Goal: Task Accomplishment & Management: Manage account settings

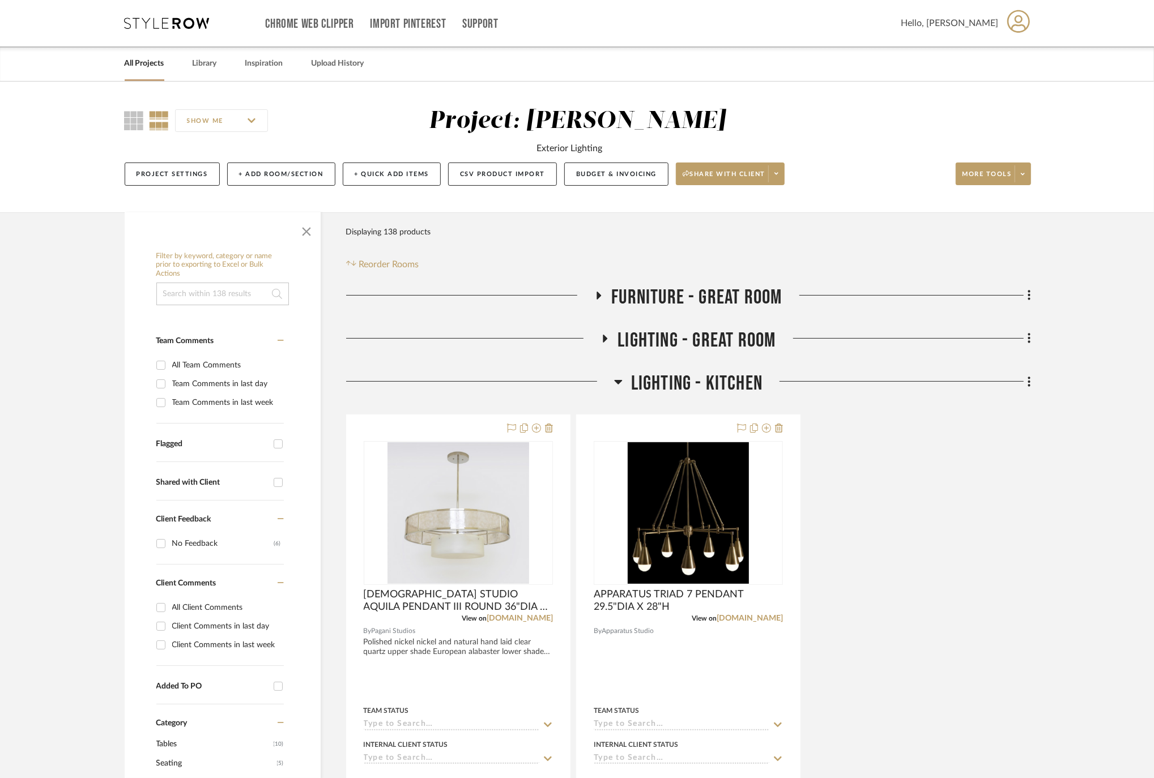
click at [606, 297] on h3 "FURNITURE - GREAT ROOM" at bounding box center [688, 298] width 188 height 24
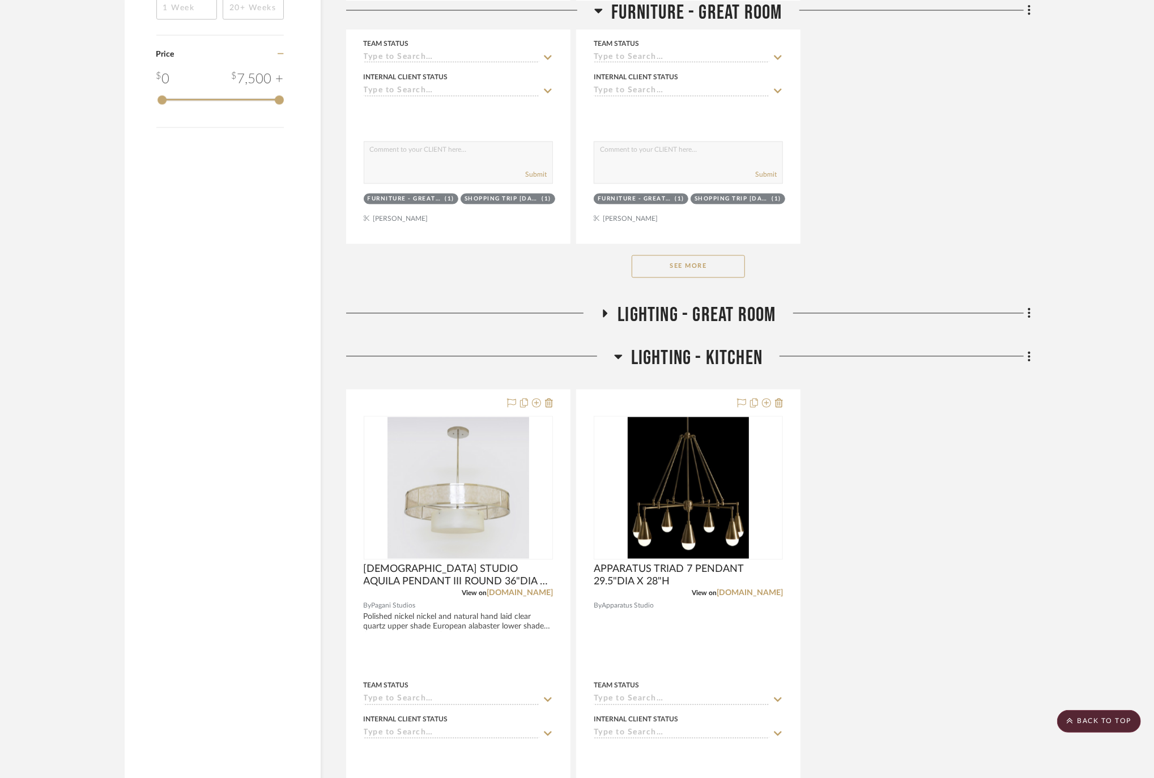
scroll to position [1435, 0]
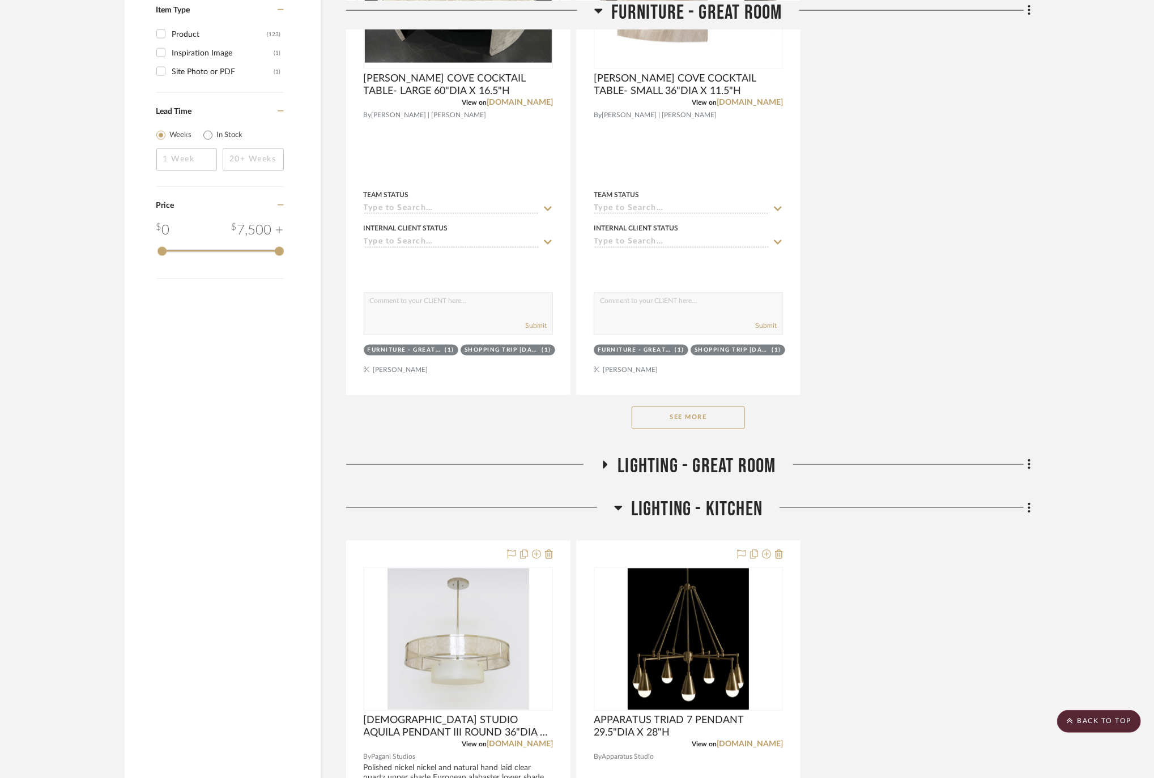
click at [683, 429] on button "See More" at bounding box center [688, 418] width 113 height 23
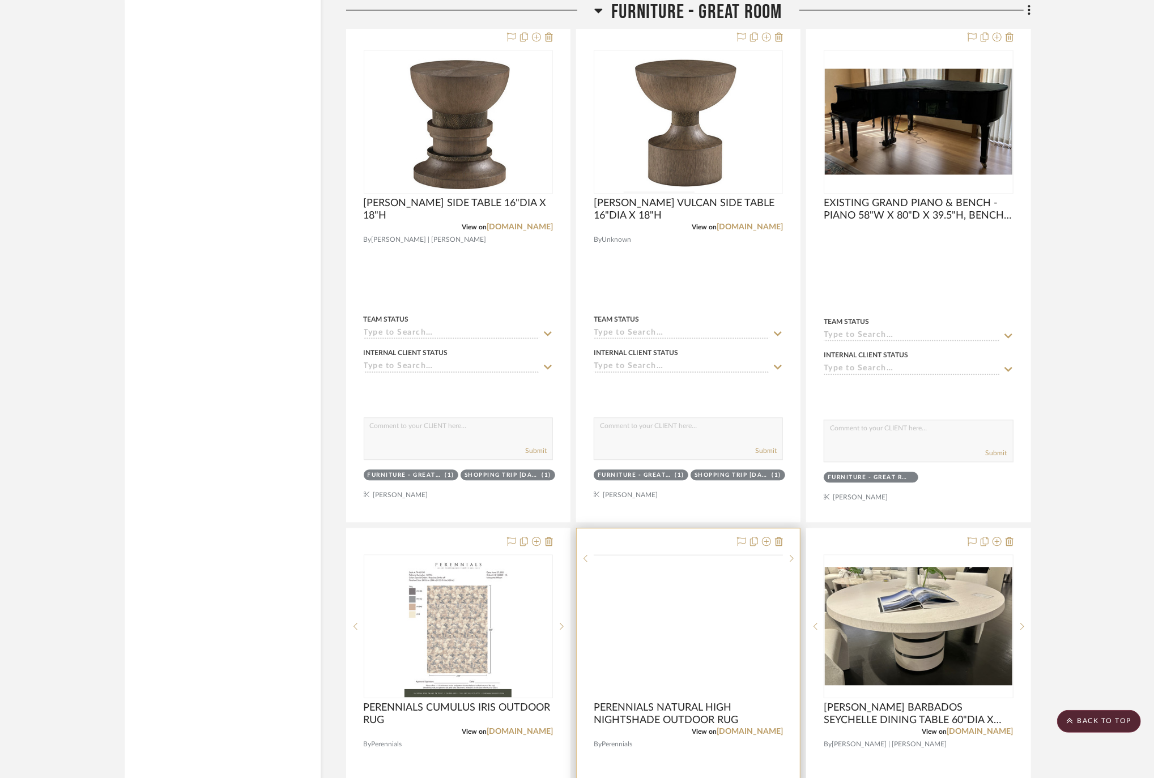
scroll to position [2039, 0]
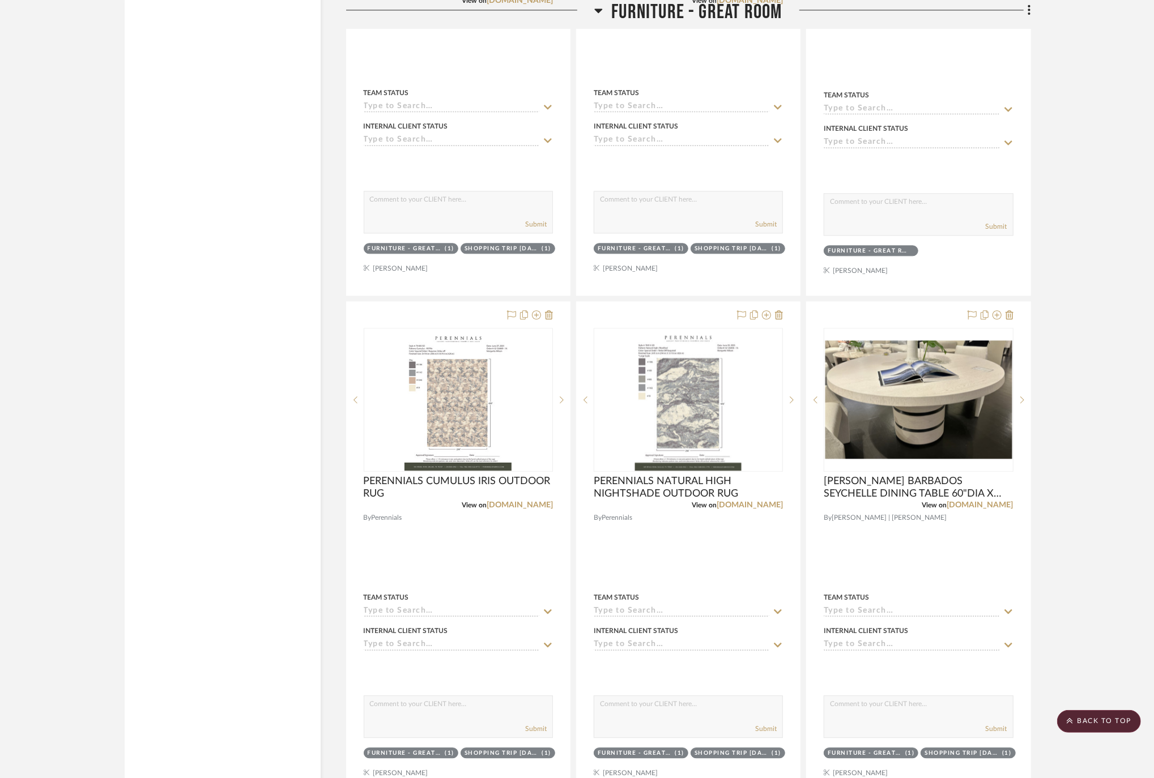
click at [535, 320] on icon at bounding box center [536, 314] width 9 height 9
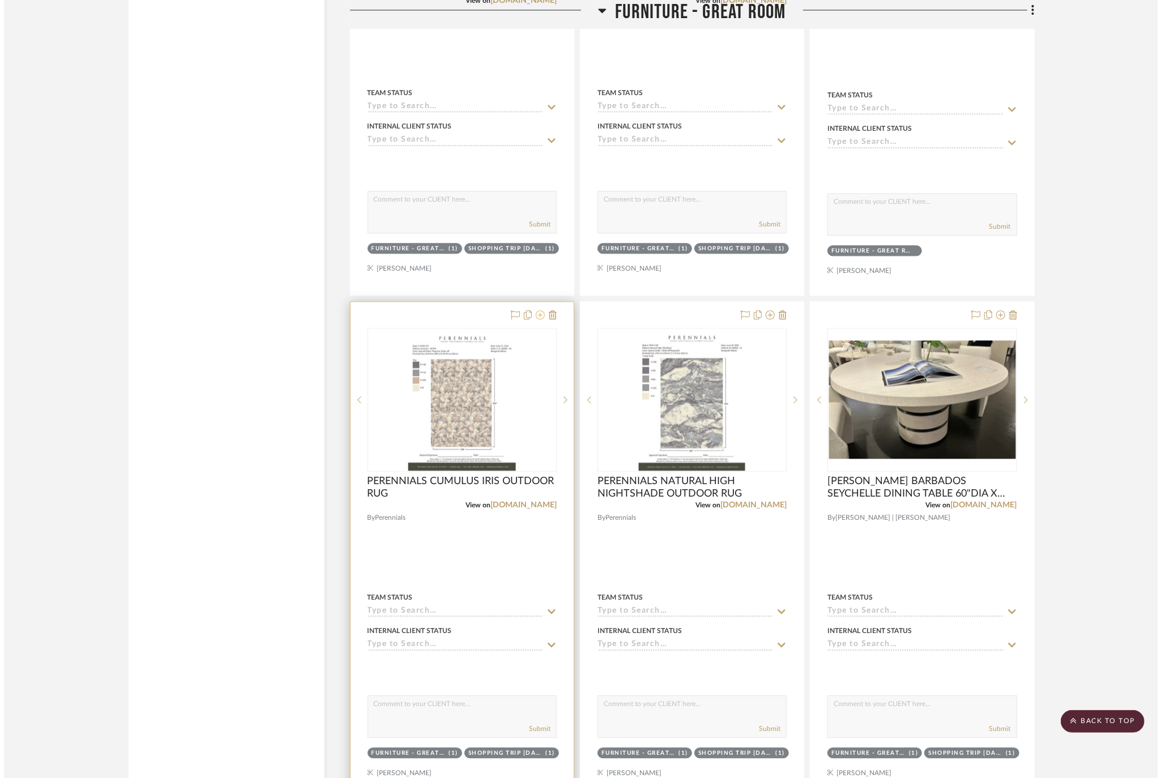
scroll to position [0, 0]
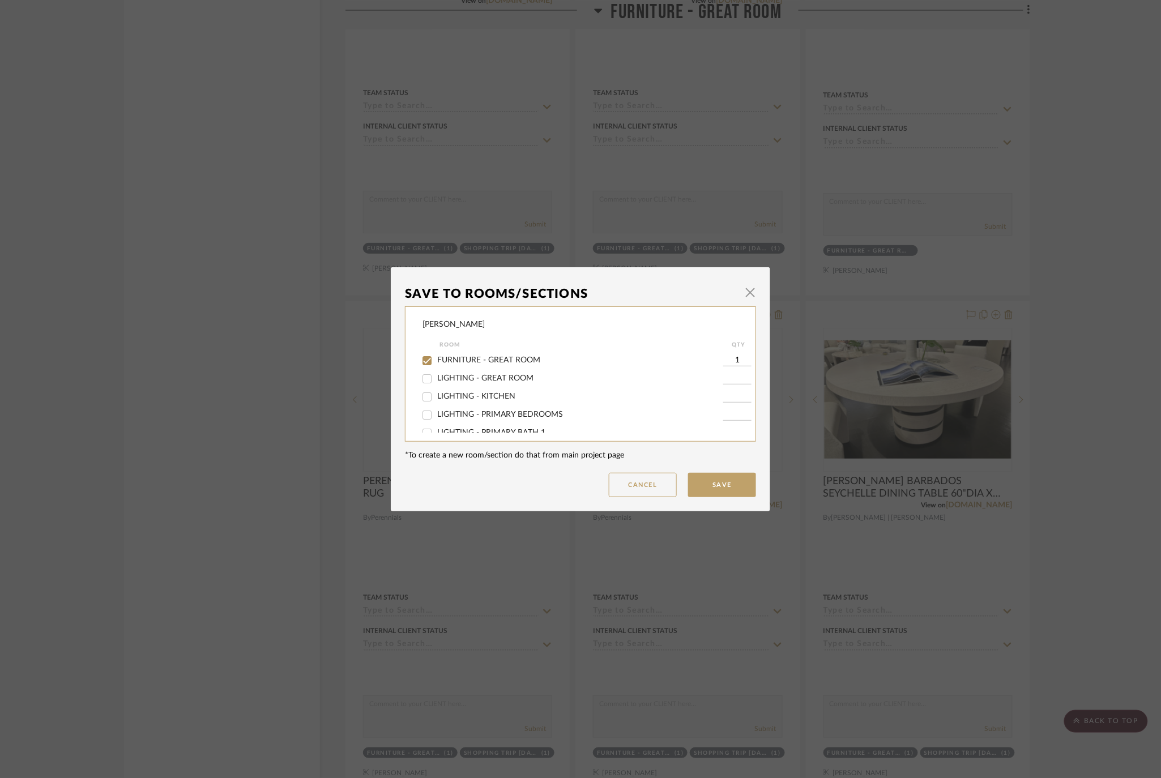
click at [462, 360] on span "FURNITURE - GREAT ROOM" at bounding box center [488, 360] width 103 height 8
click at [436, 360] on input "FURNITURE - GREAT ROOM" at bounding box center [427, 361] width 18 height 18
checkbox input "false"
click at [708, 481] on button "Save" at bounding box center [722, 485] width 68 height 24
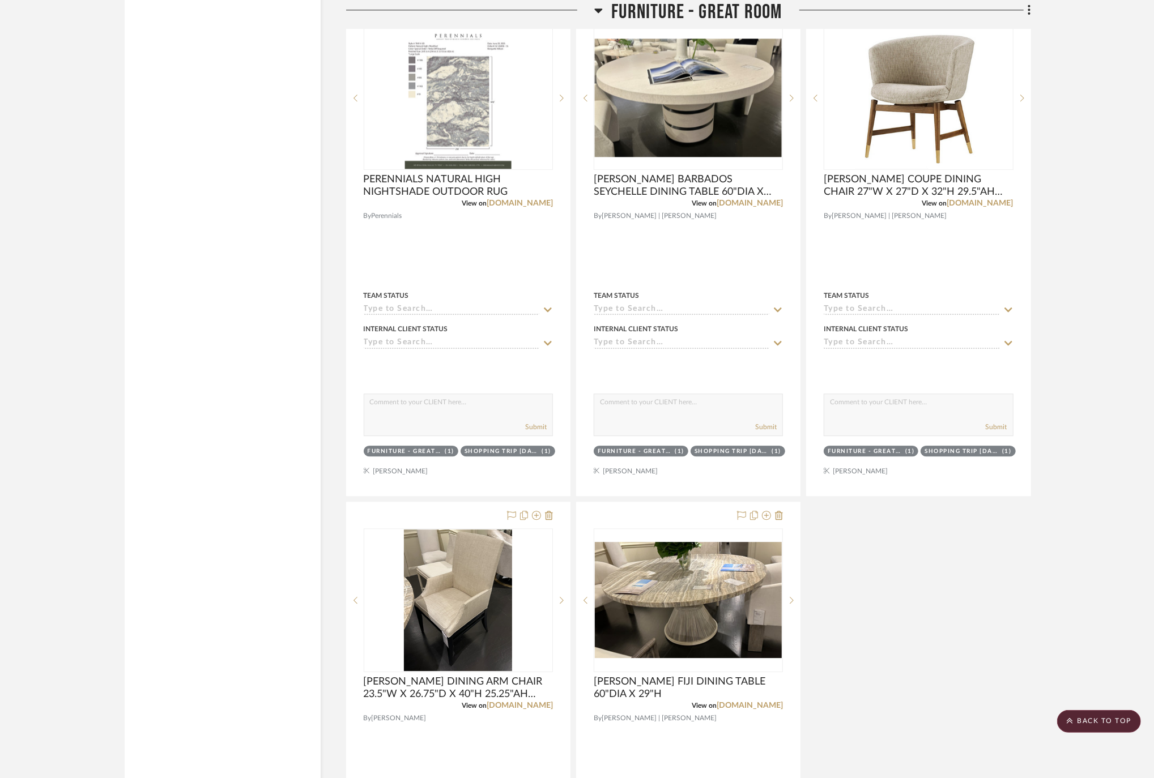
scroll to position [2417, 0]
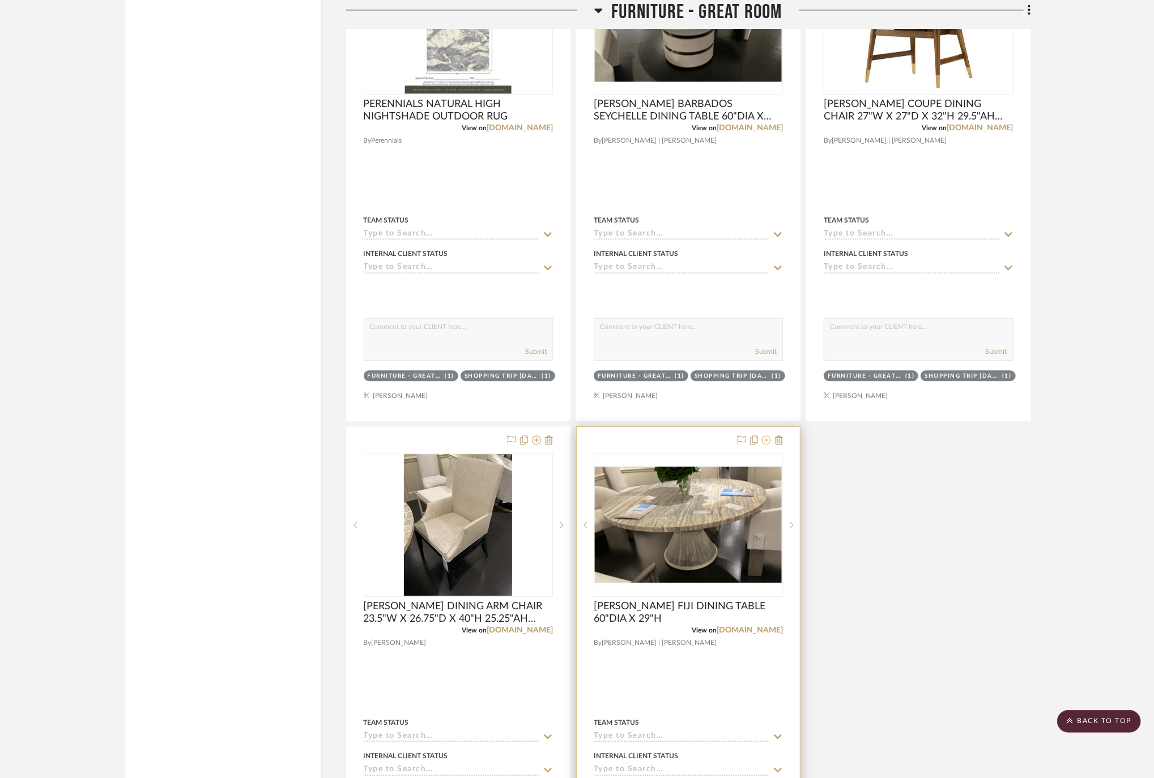
click at [764, 445] on icon at bounding box center [766, 440] width 9 height 9
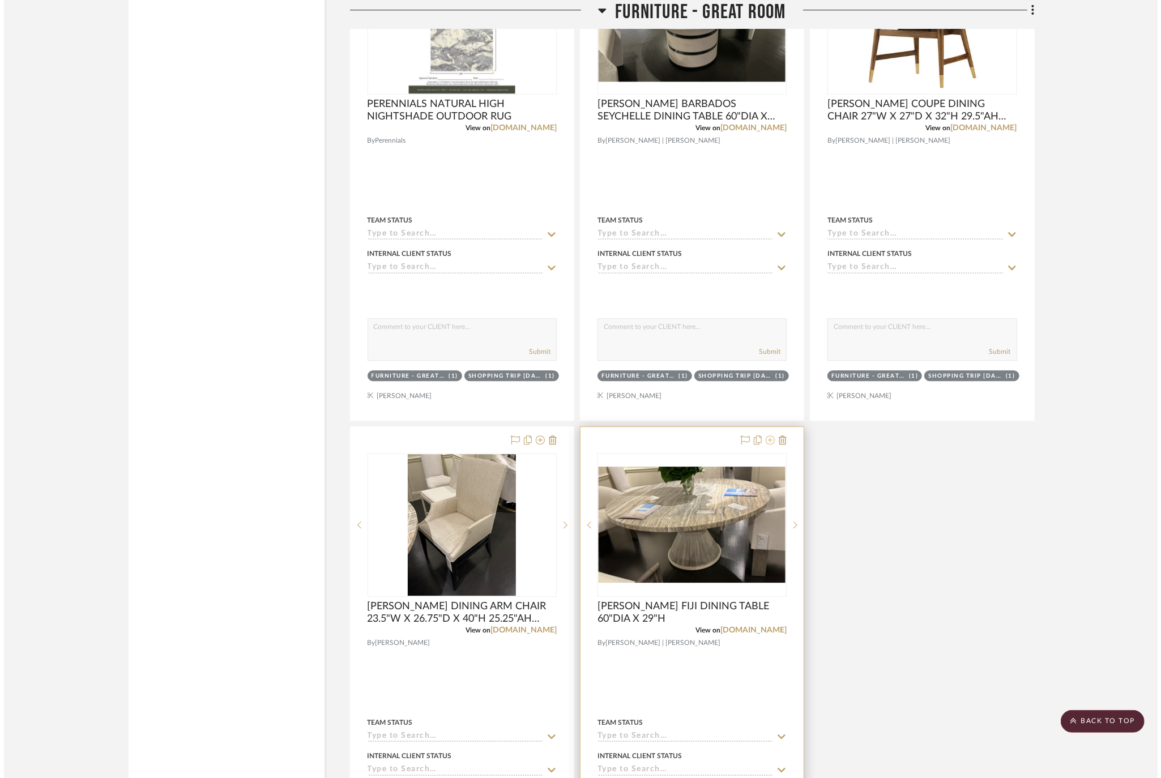
scroll to position [0, 0]
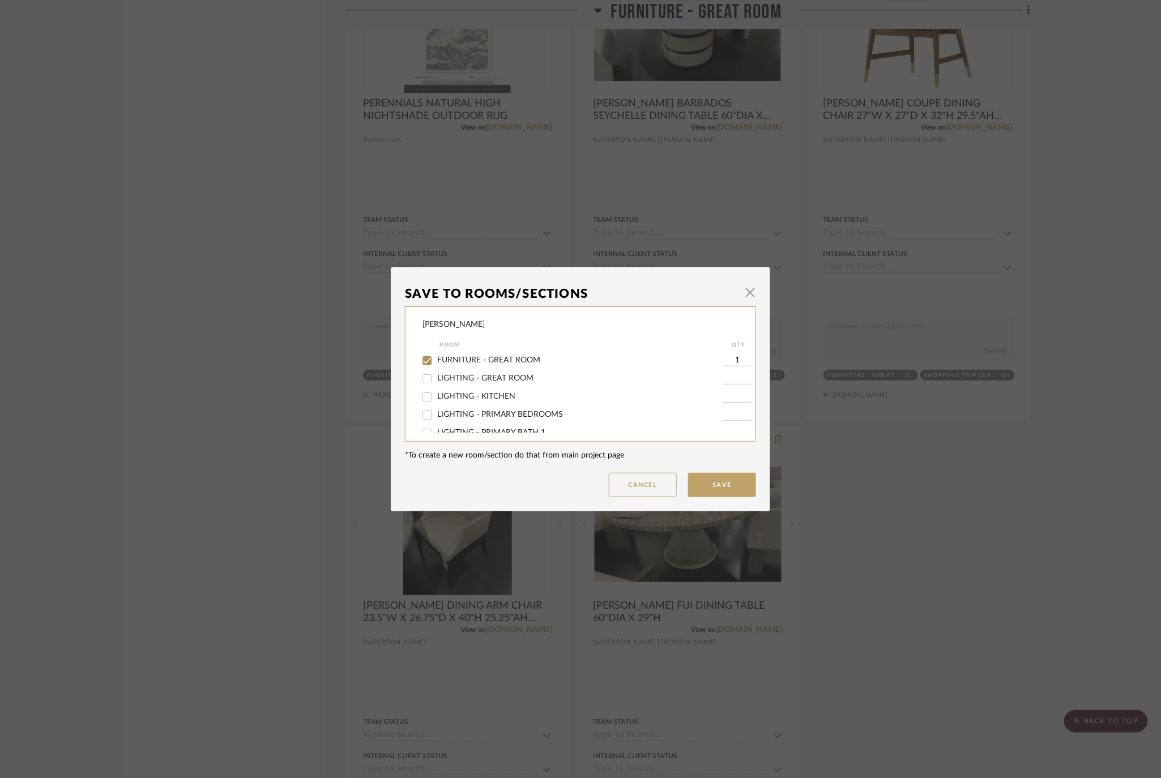
click at [486, 356] on label "FURNITURE - GREAT ROOM" at bounding box center [580, 361] width 286 height 10
click at [436, 356] on input "FURNITURE - GREAT ROOM" at bounding box center [427, 361] width 18 height 18
checkbox input "false"
click at [701, 483] on button "Save" at bounding box center [722, 485] width 68 height 24
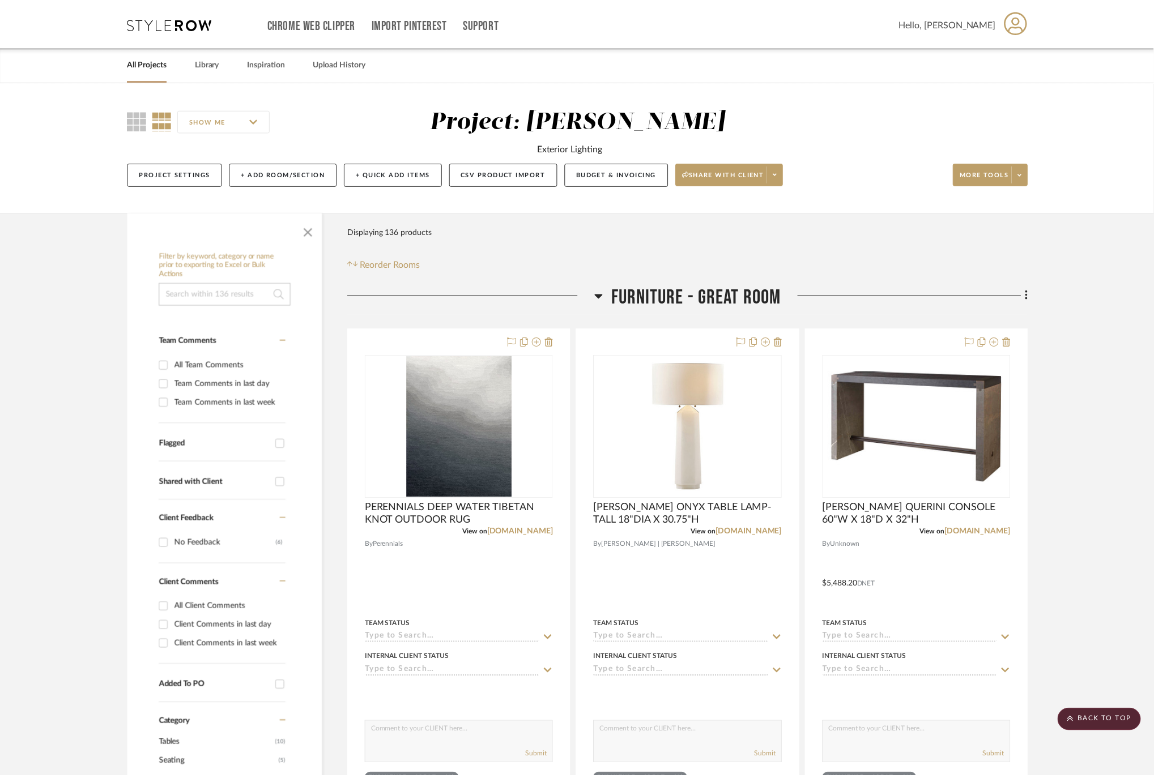
scroll to position [2417, 0]
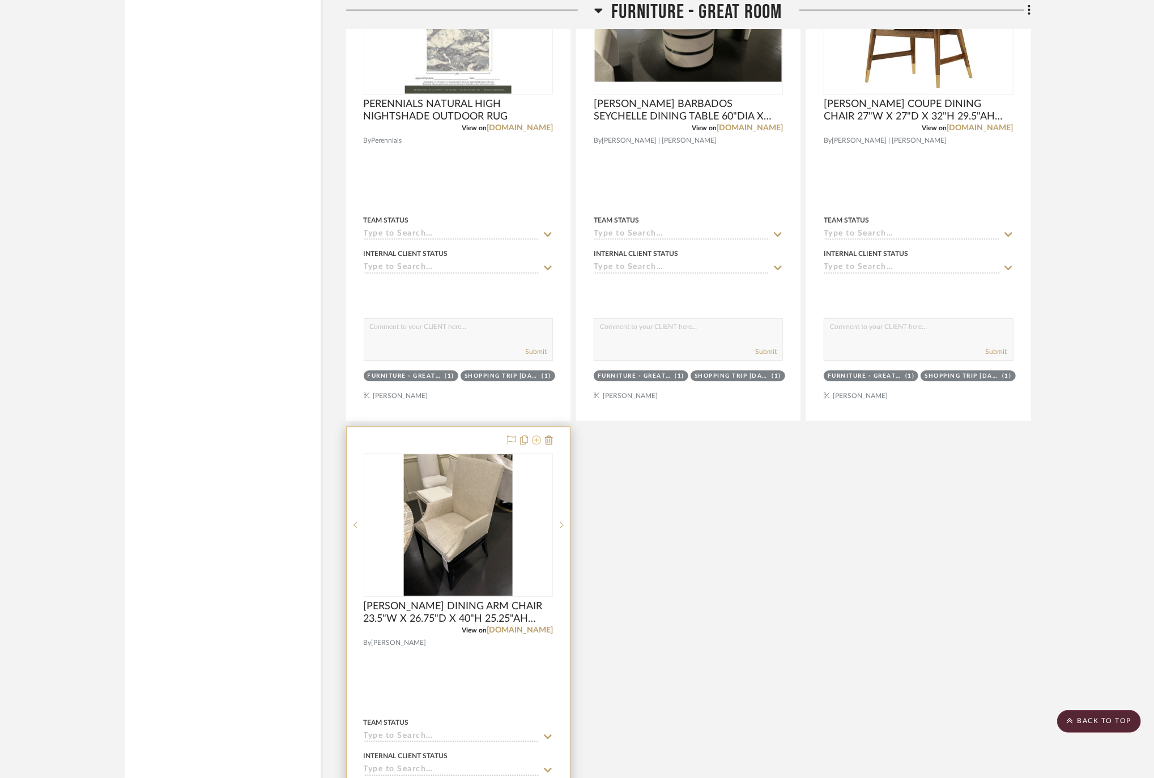
click at [536, 445] on icon at bounding box center [536, 440] width 9 height 9
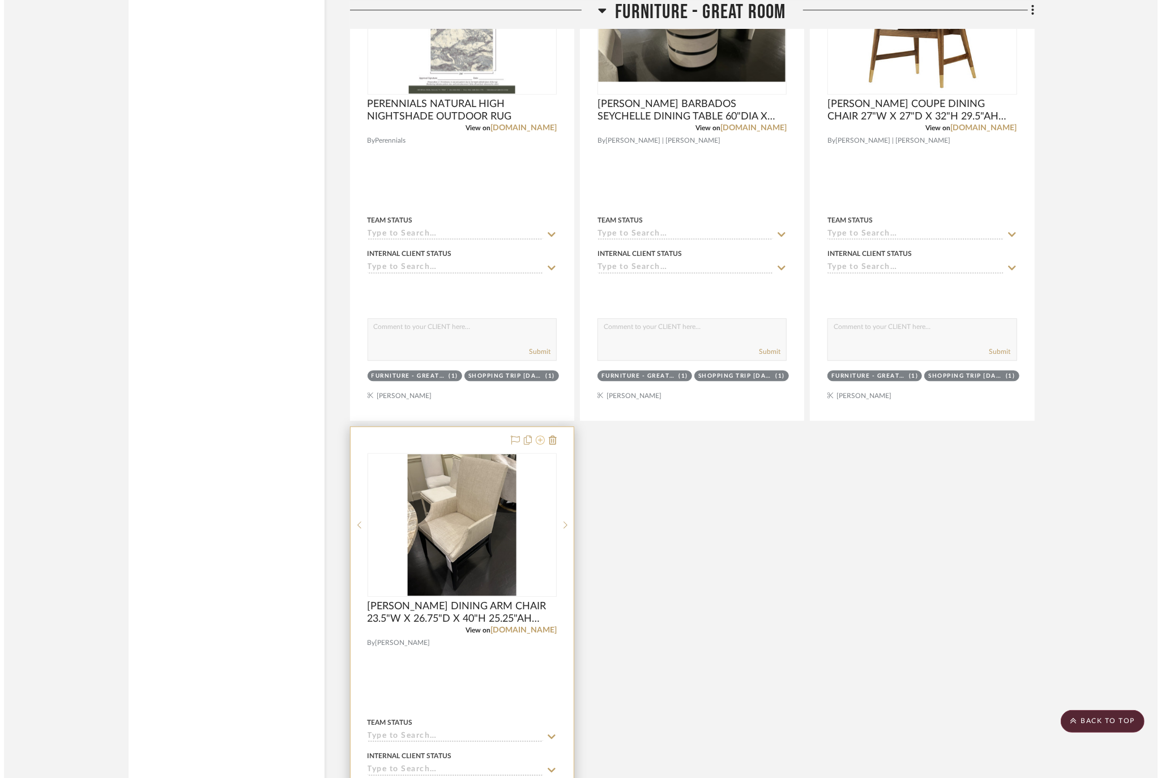
scroll to position [0, 0]
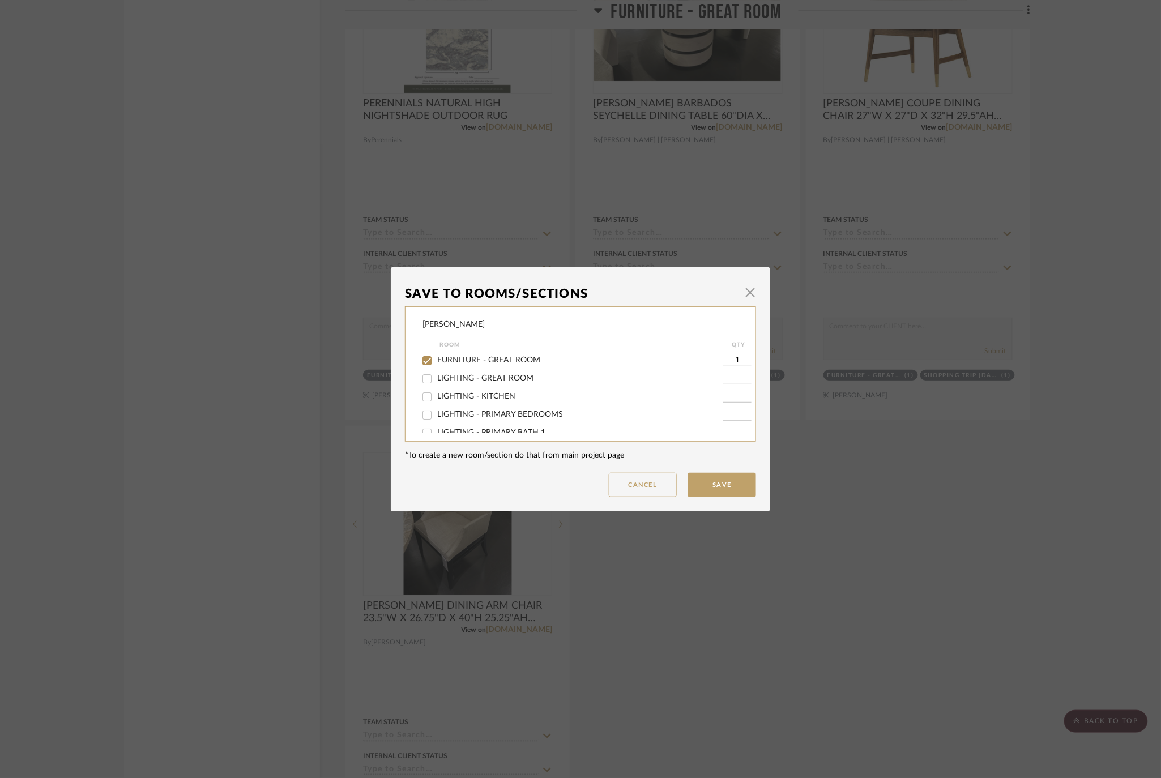
click at [445, 357] on span "FURNITURE - GREAT ROOM" at bounding box center [488, 360] width 103 height 8
click at [436, 357] on input "FURNITURE - GREAT ROOM" at bounding box center [427, 361] width 18 height 18
checkbox input "false"
click at [705, 486] on button "Save" at bounding box center [722, 485] width 68 height 24
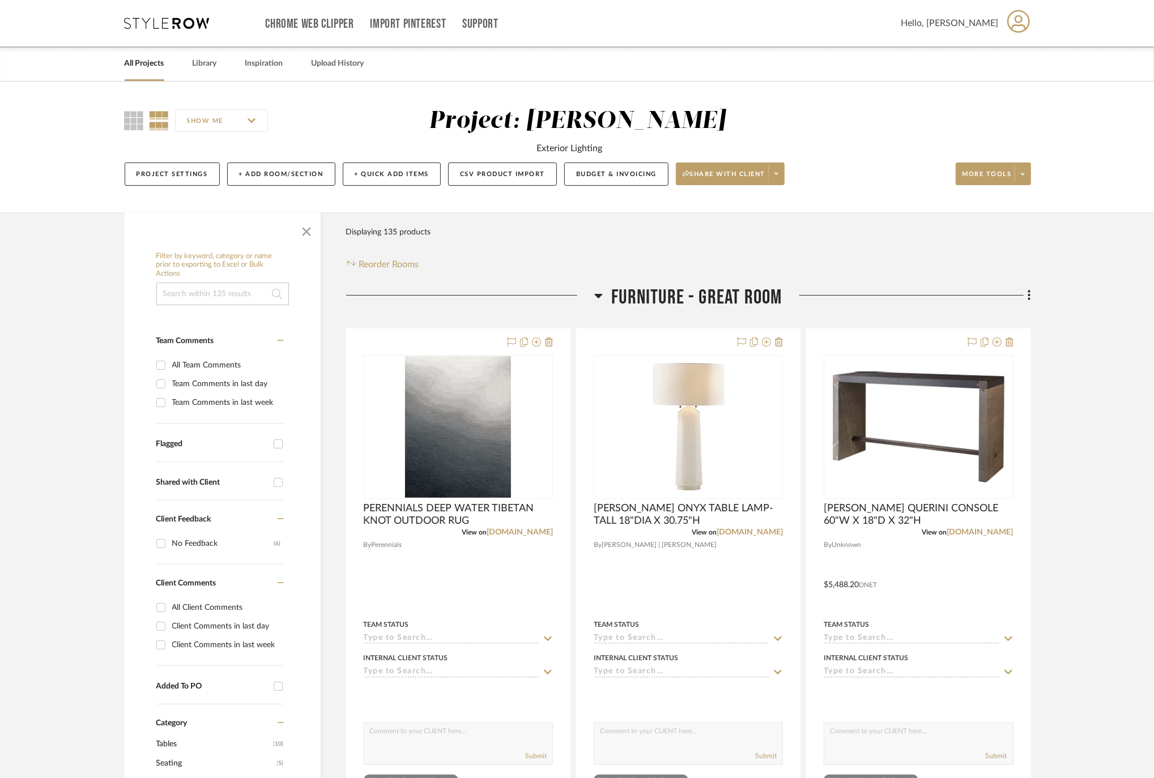
click at [141, 62] on link "All Projects" at bounding box center [145, 63] width 40 height 15
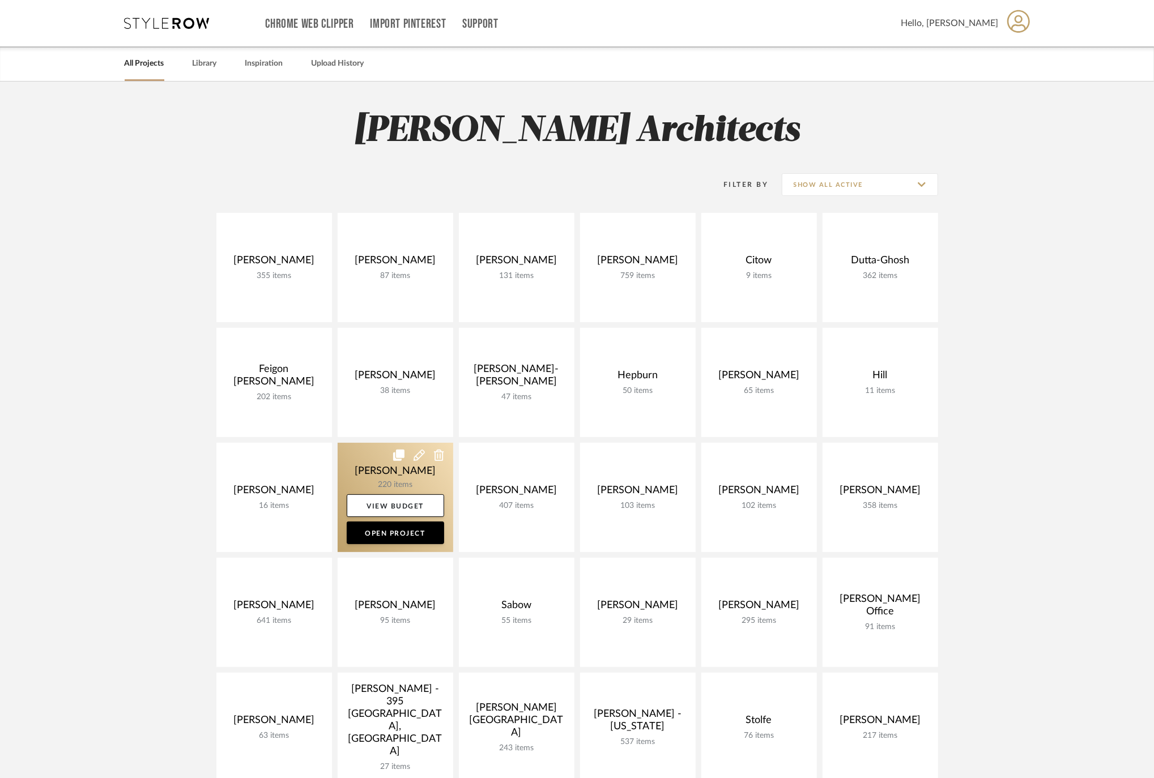
scroll to position [151, 0]
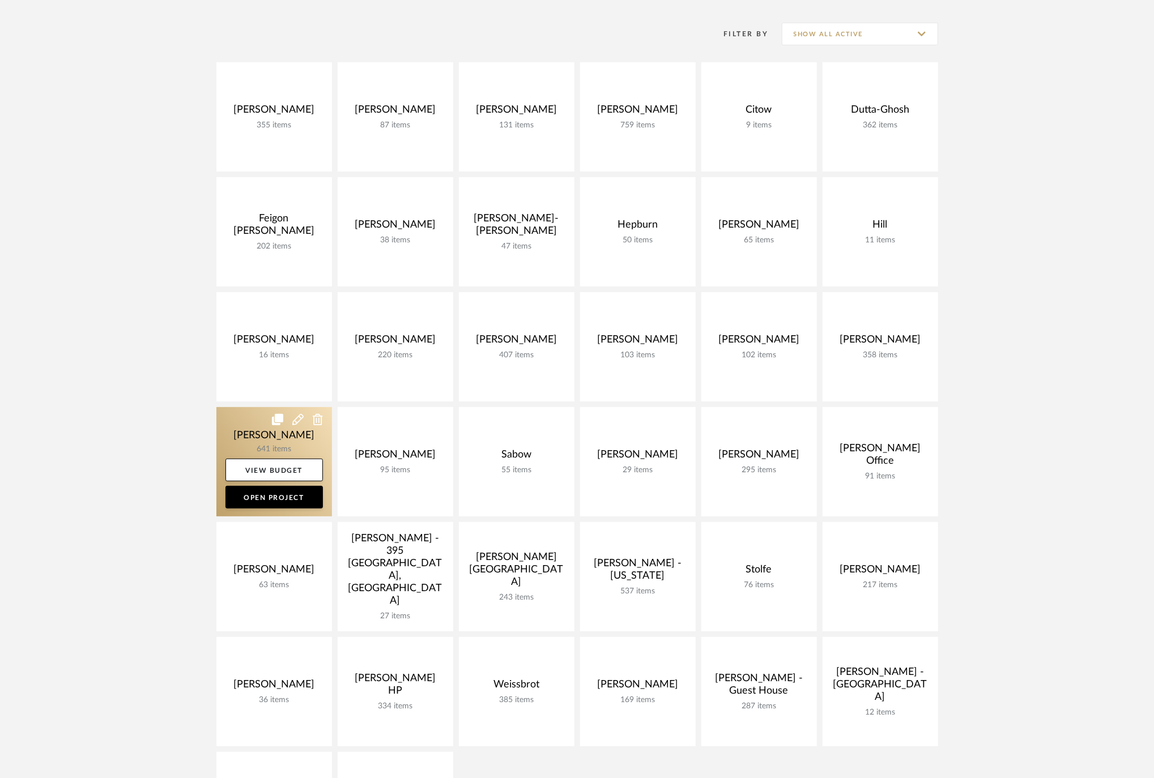
click at [286, 436] on link at bounding box center [274, 461] width 116 height 109
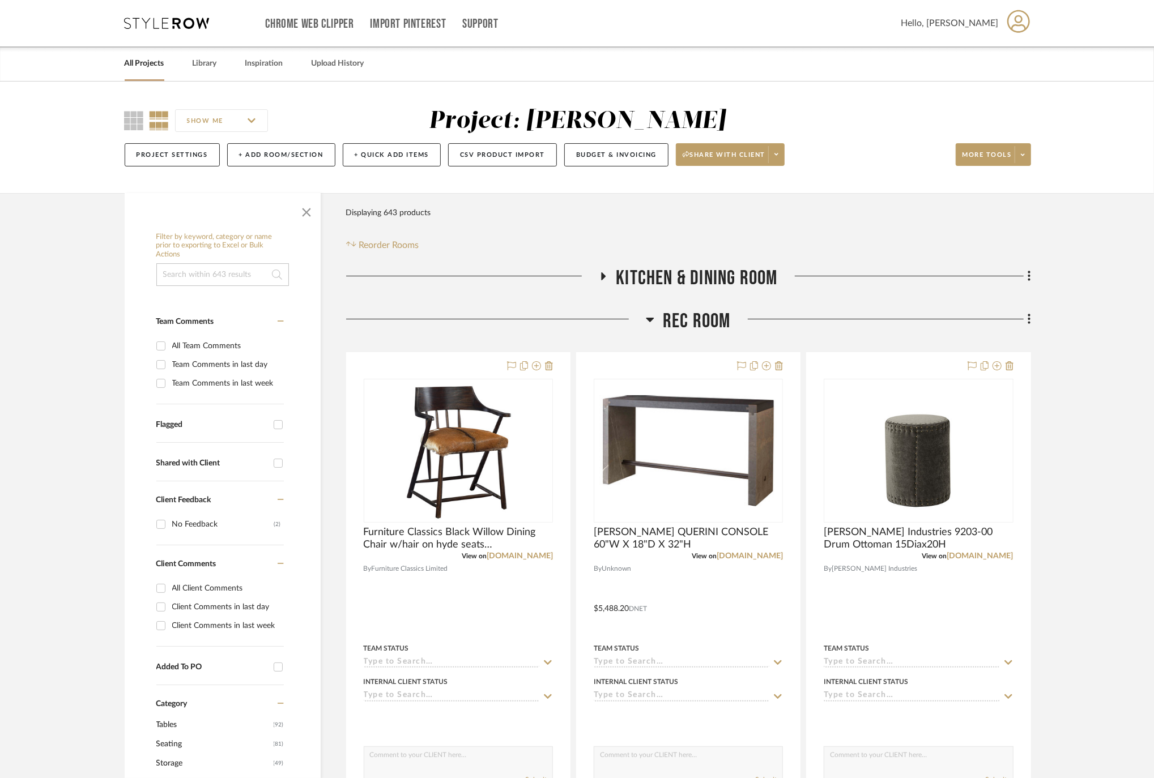
click at [646, 320] on icon at bounding box center [650, 320] width 8 height 14
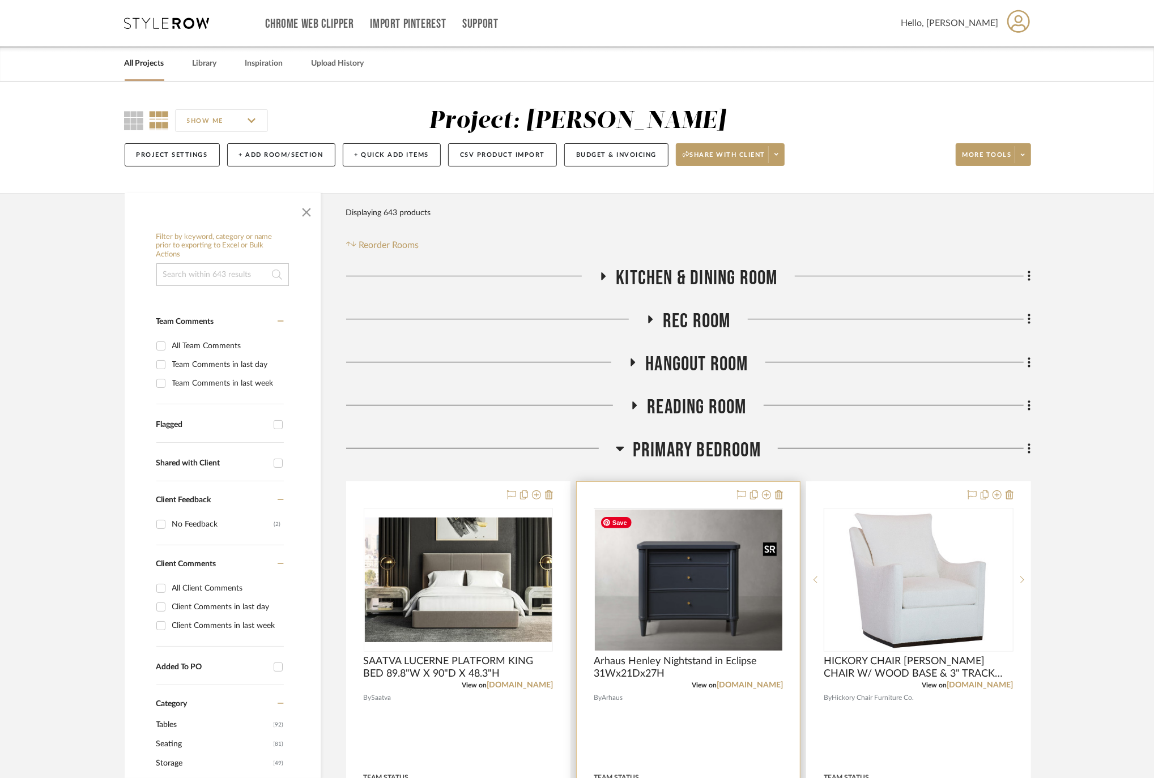
scroll to position [377, 0]
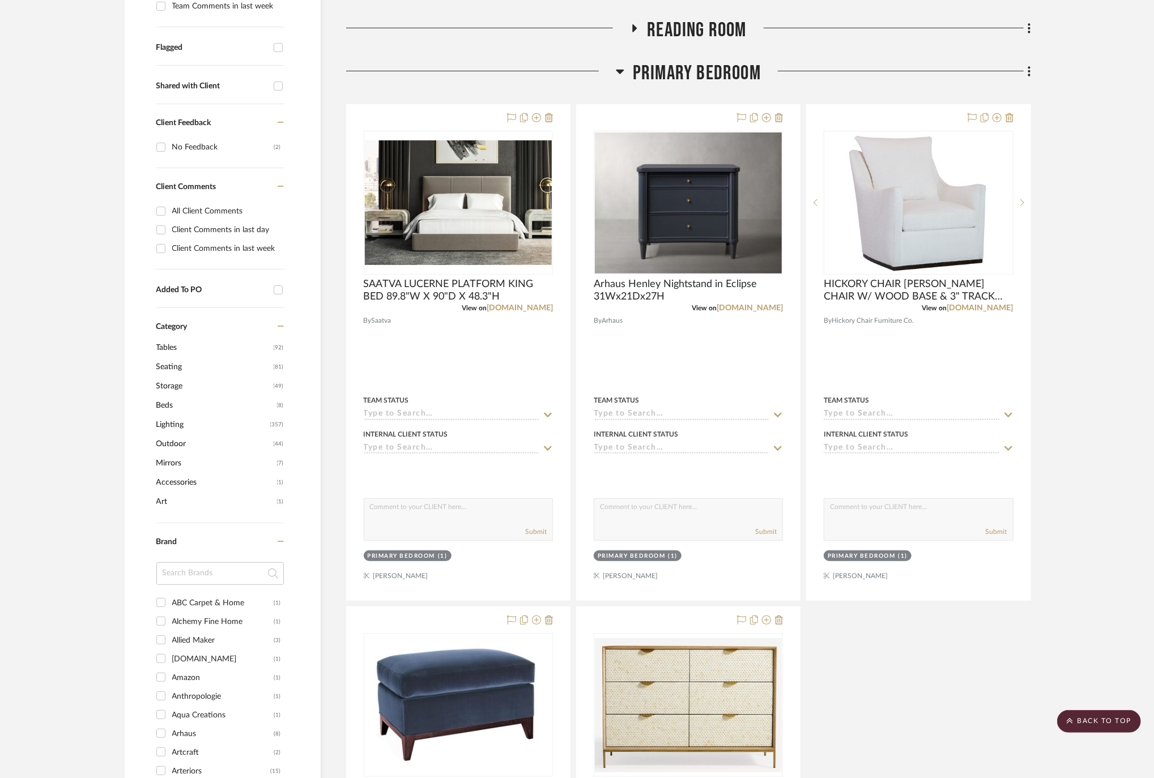
click at [619, 69] on icon at bounding box center [620, 72] width 8 height 14
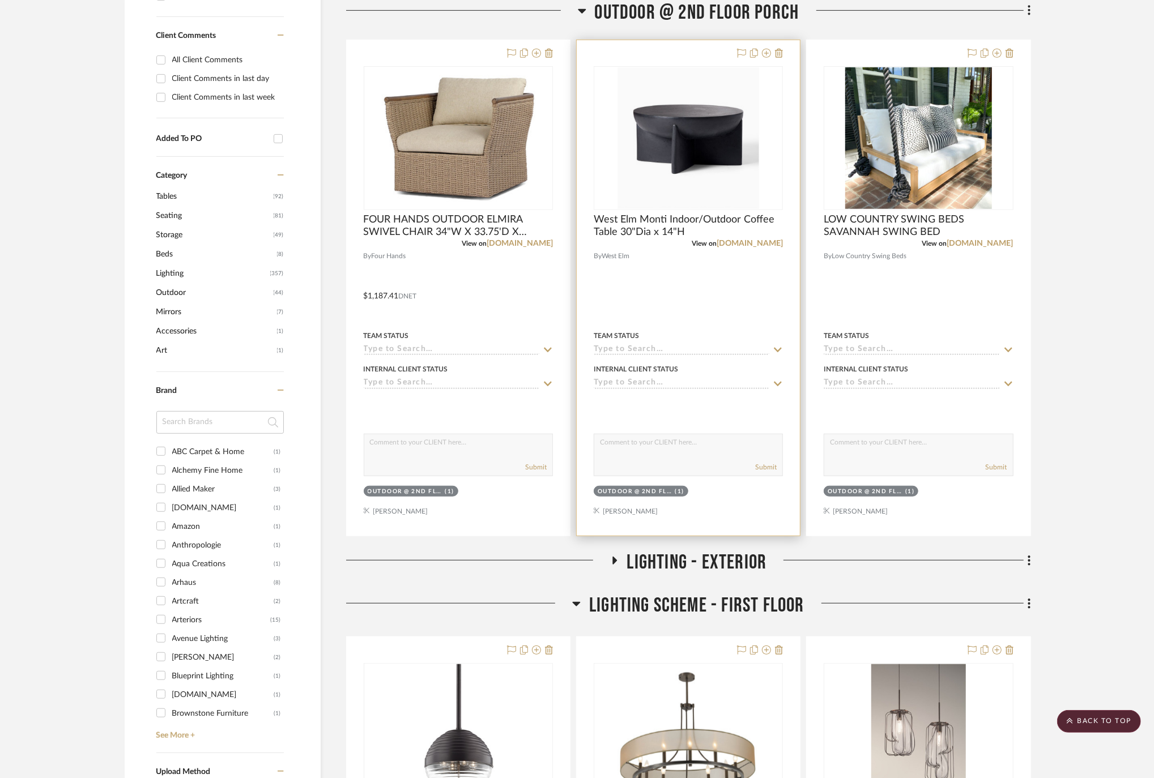
scroll to position [302, 0]
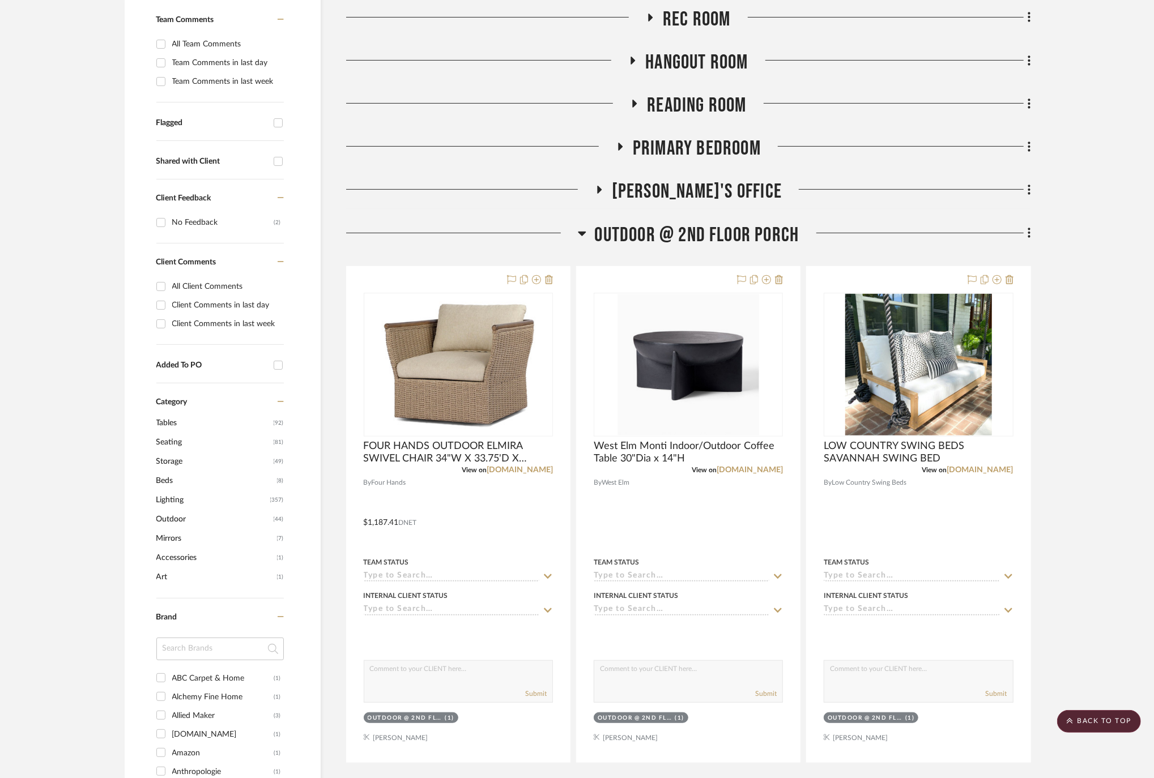
click at [581, 233] on icon at bounding box center [582, 234] width 8 height 5
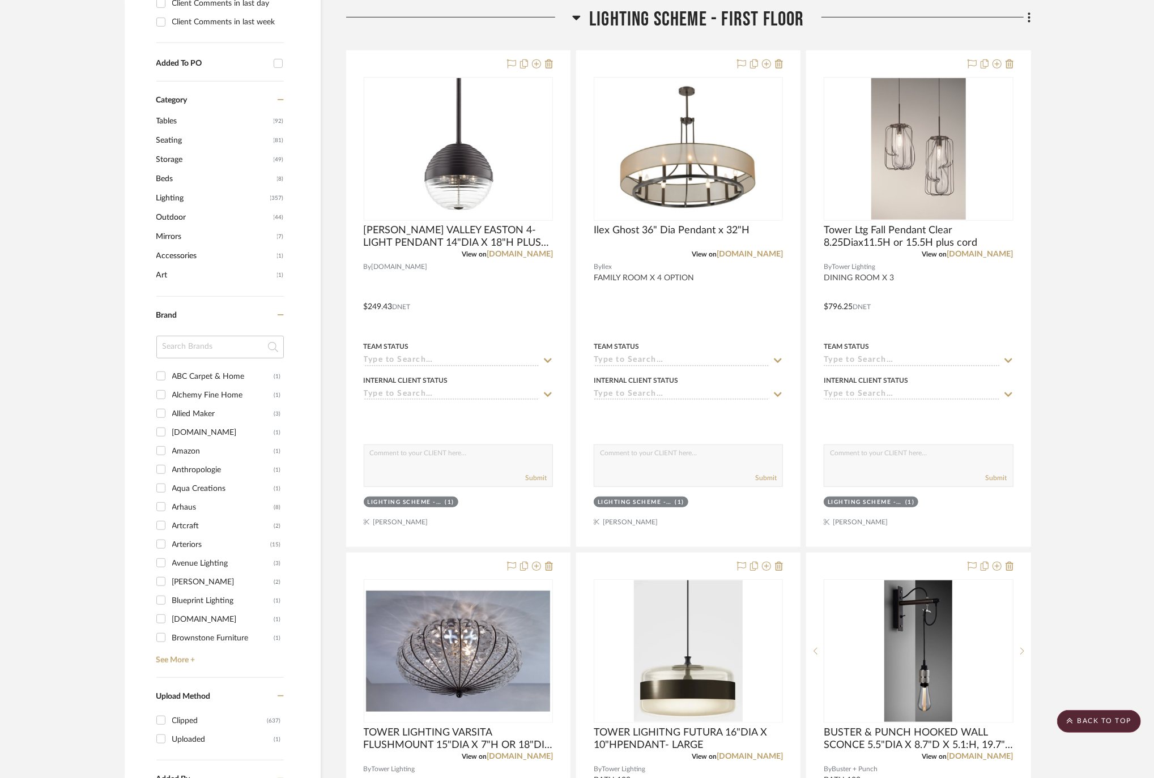
scroll to position [377, 0]
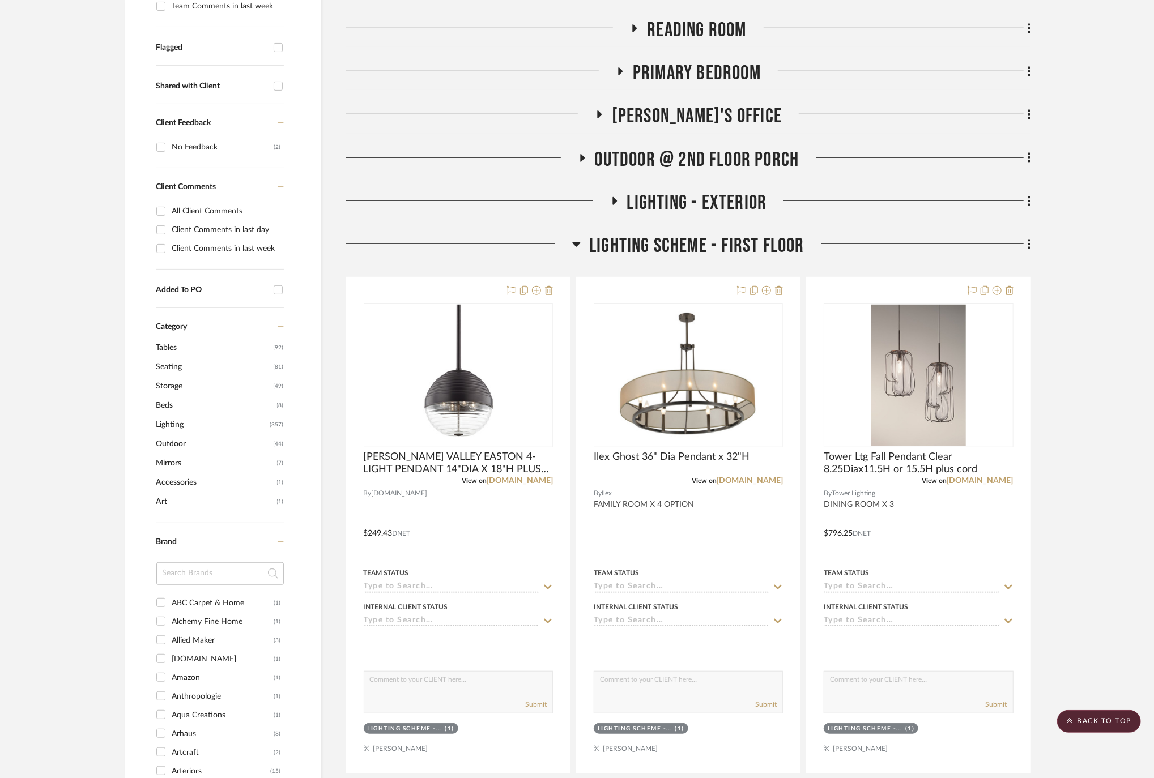
click at [577, 247] on icon at bounding box center [576, 244] width 8 height 14
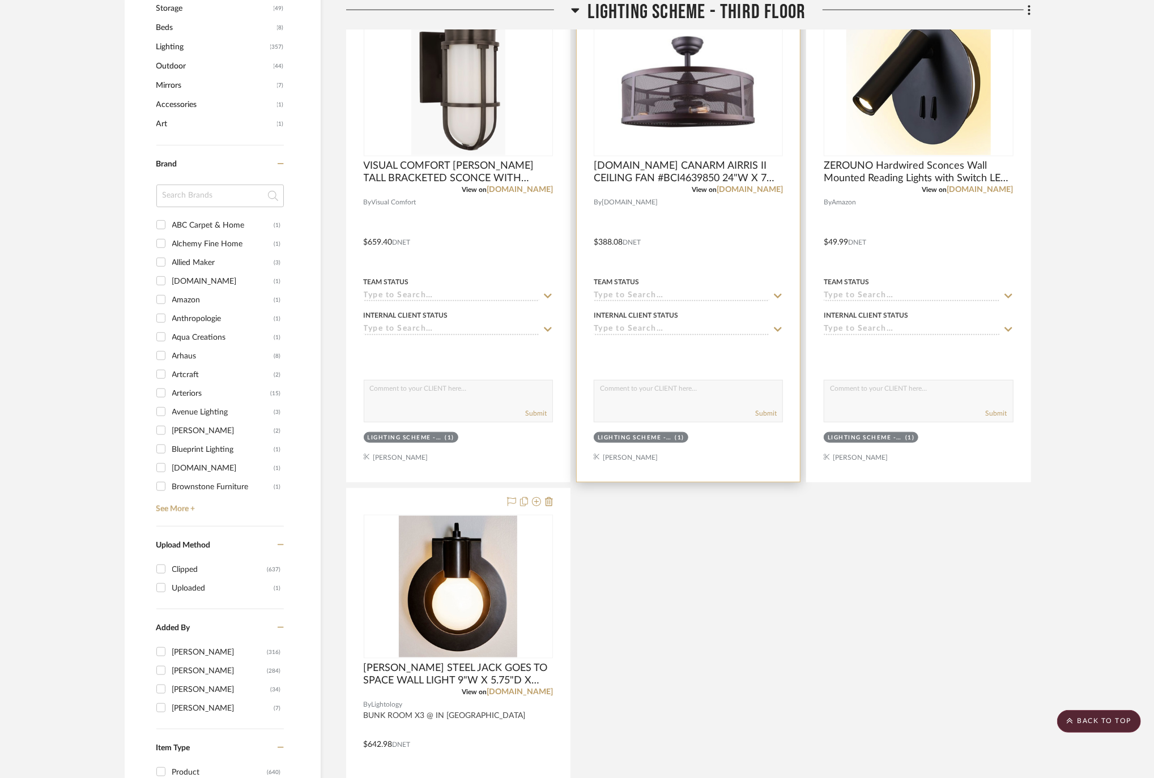
scroll to position [529, 0]
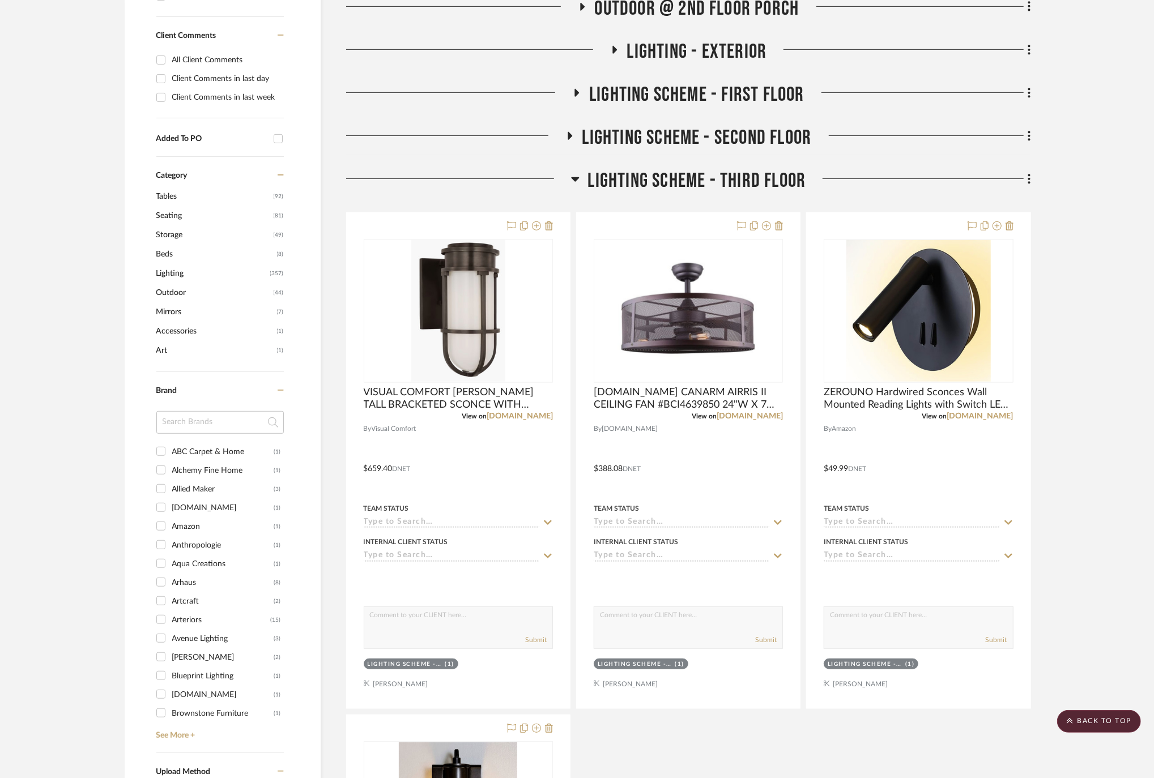
click at [574, 178] on icon at bounding box center [575, 179] width 8 height 14
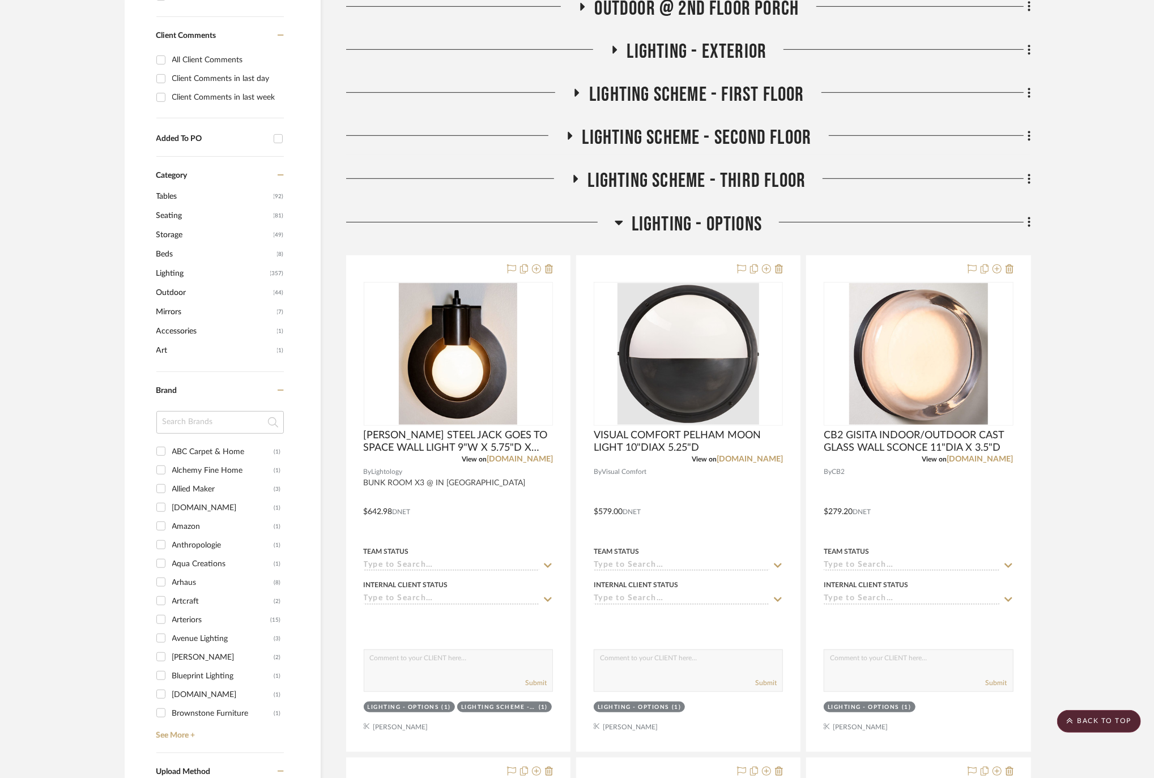
click at [615, 221] on icon at bounding box center [619, 223] width 8 height 14
